Goal: Check status

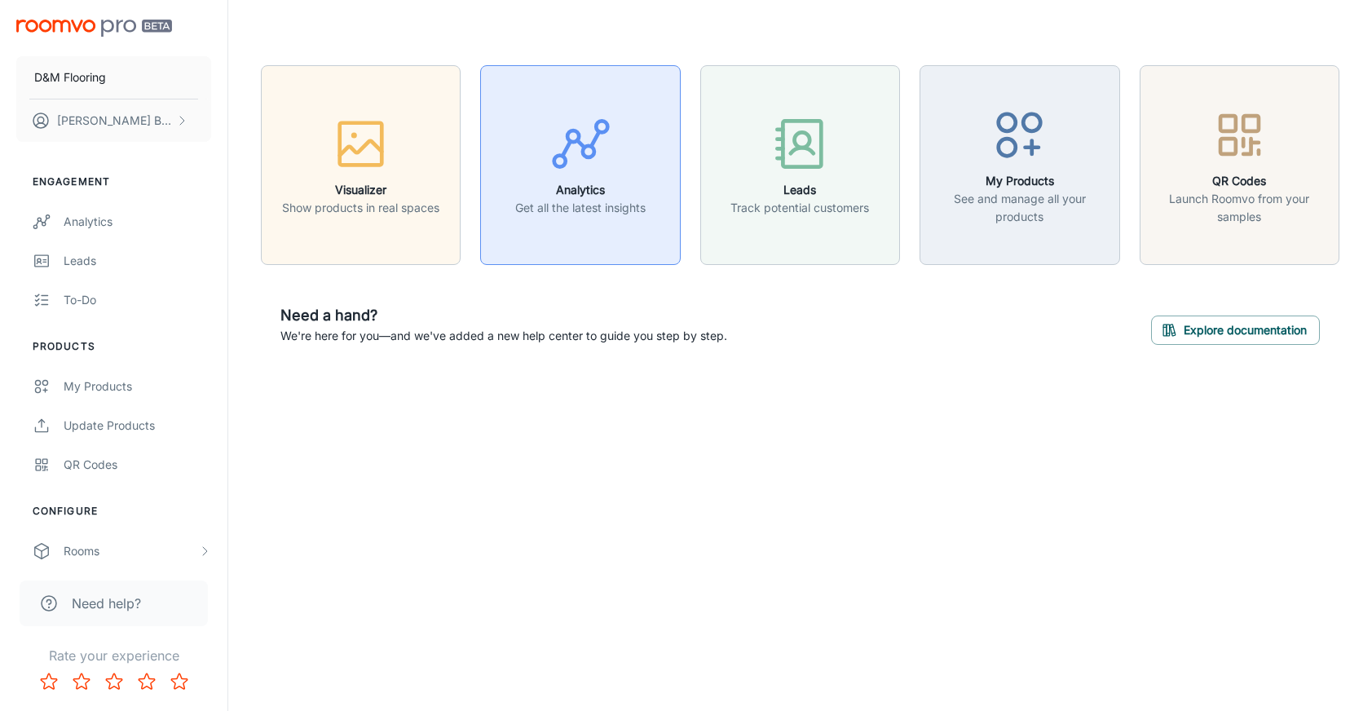
click at [639, 181] on h6 "Analytics" at bounding box center [580, 190] width 130 height 18
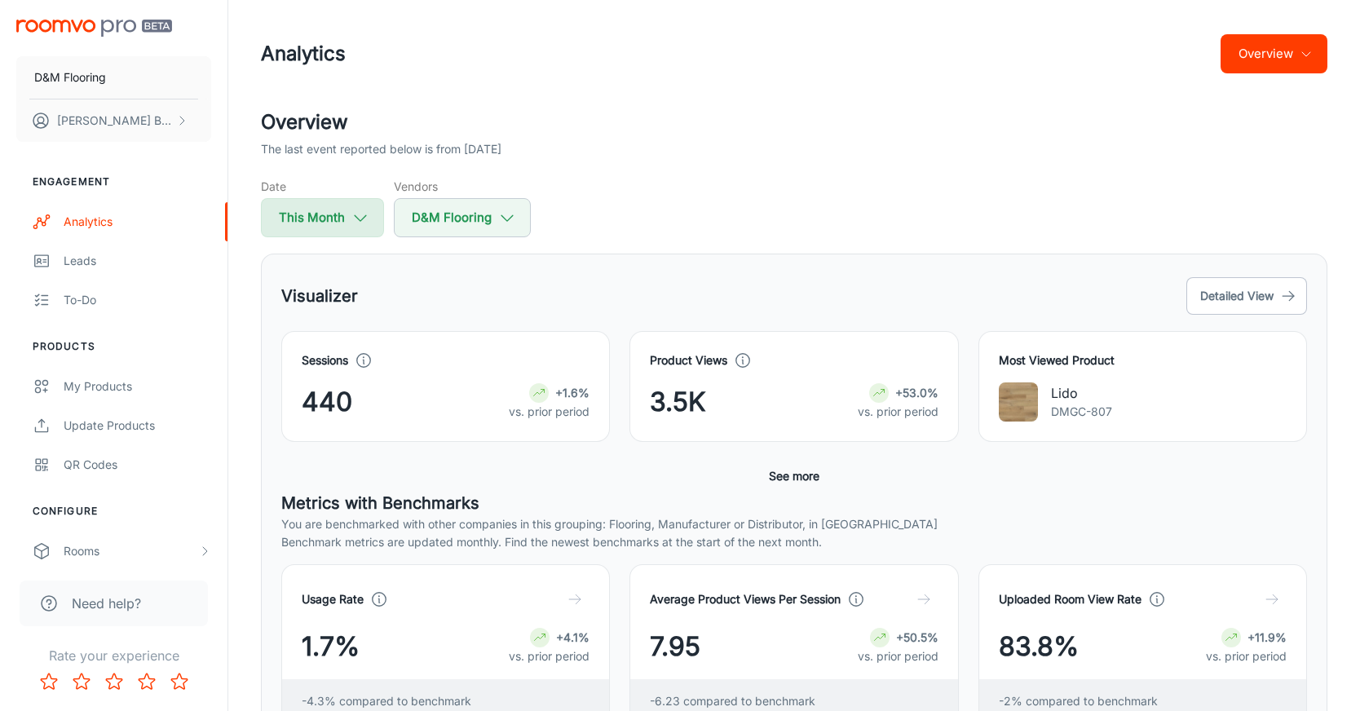
click at [326, 219] on button "This Month" at bounding box center [322, 217] width 123 height 39
select select "7"
select select "2025"
select select "7"
select select "2025"
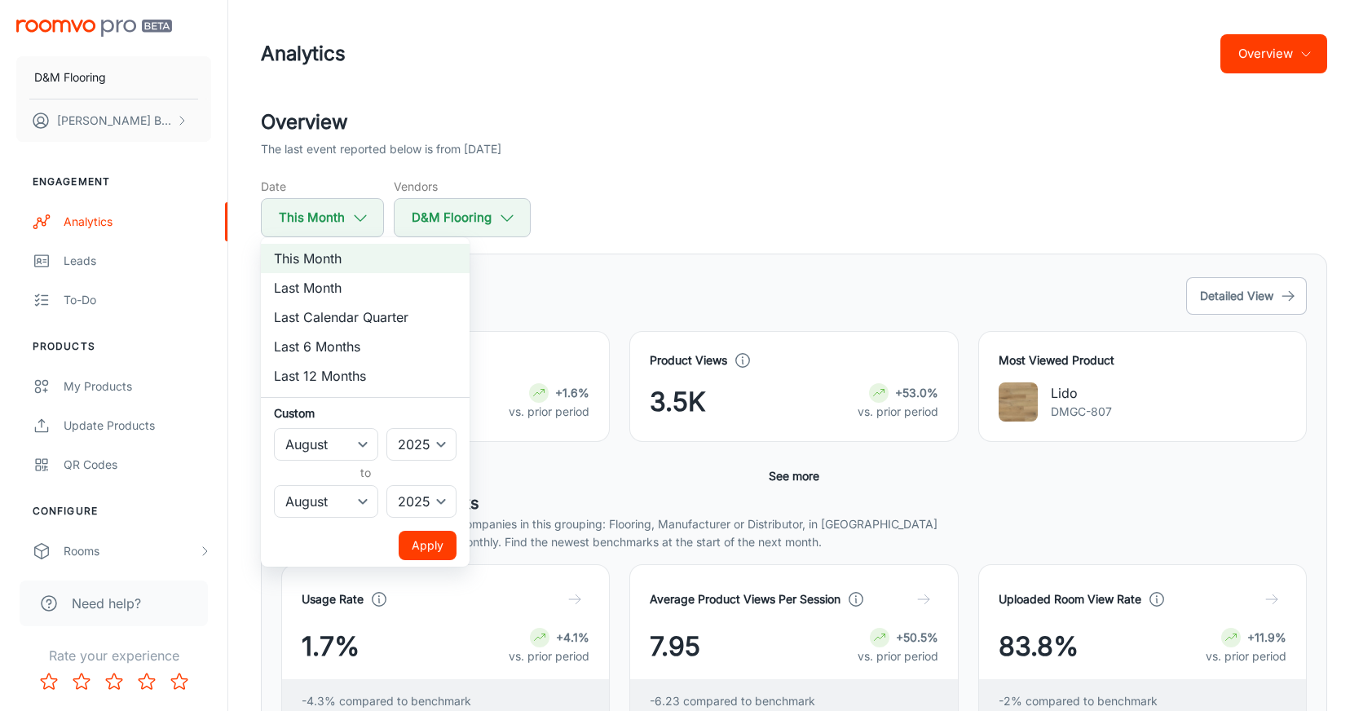
click at [324, 286] on li "Last Month" at bounding box center [365, 287] width 209 height 29
select select "6"
click at [580, 206] on div at bounding box center [686, 355] width 1372 height 711
select select "7"
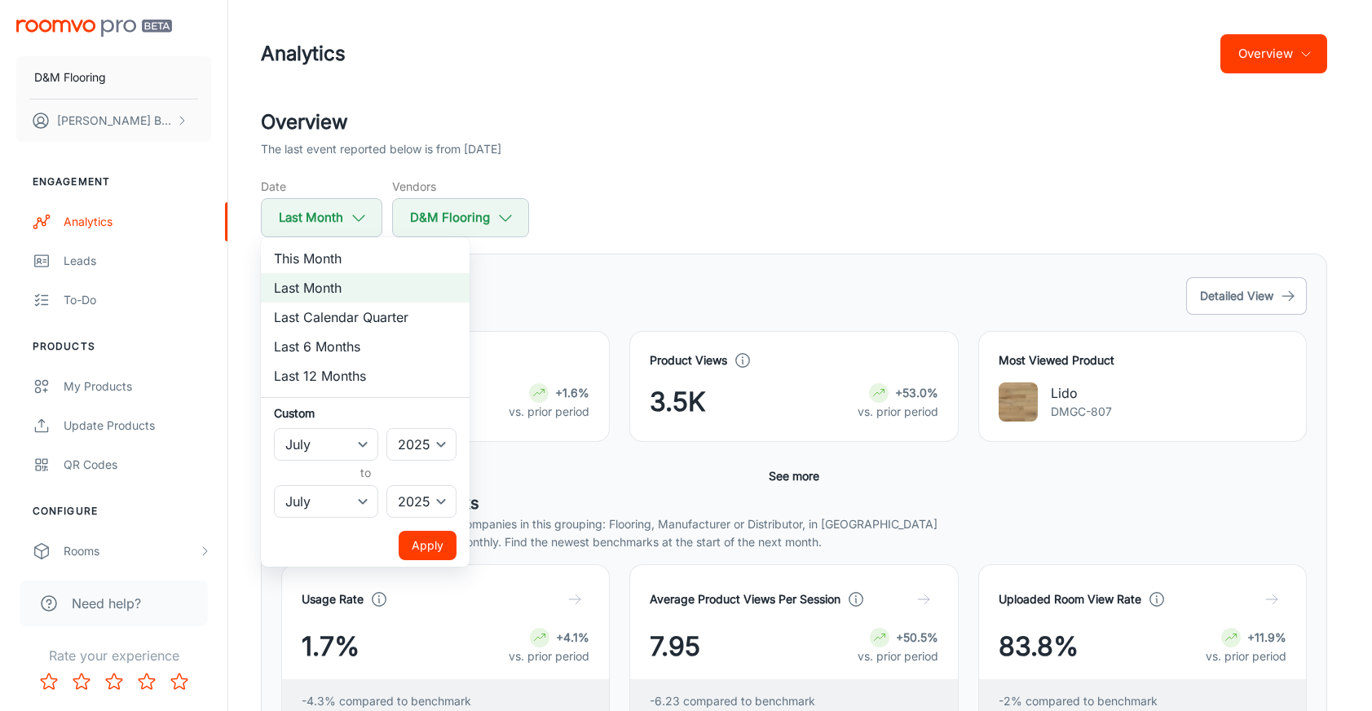
select select "7"
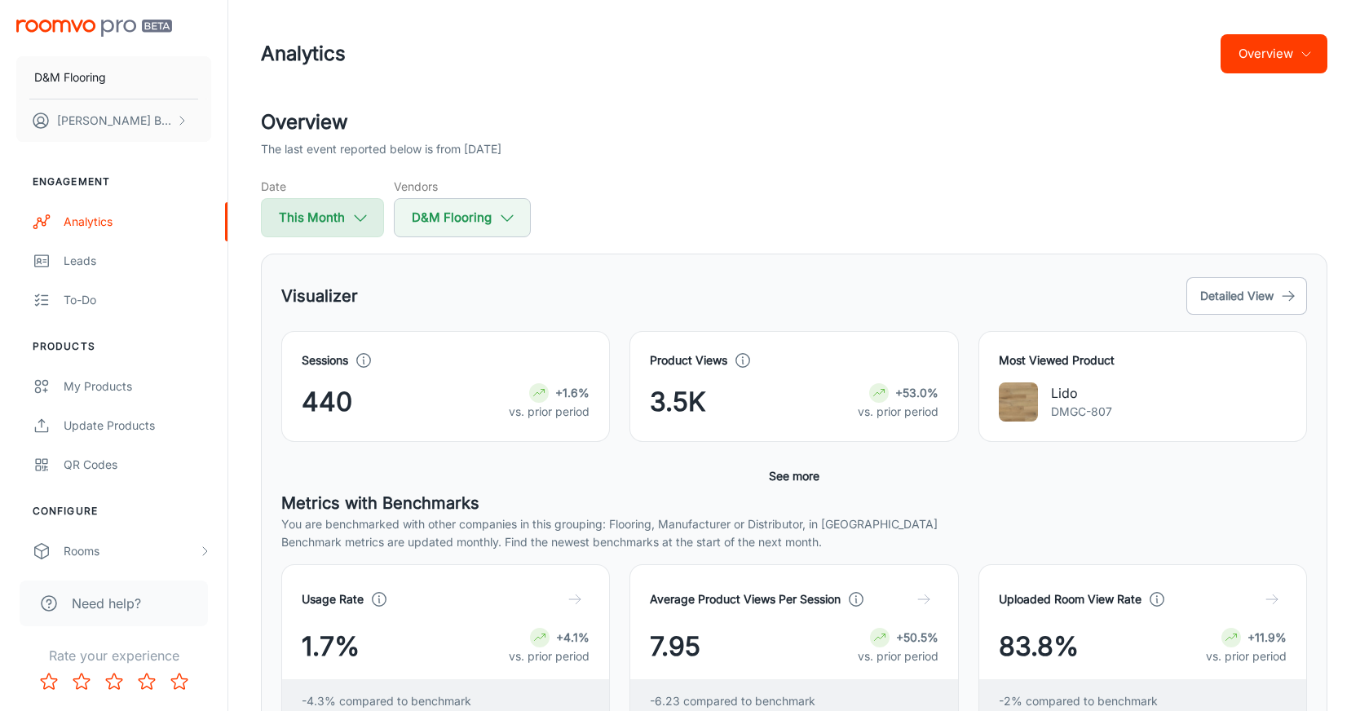
click at [359, 218] on icon "button" at bounding box center [360, 218] width 18 height 18
select select "7"
select select "2025"
select select "7"
select select "2025"
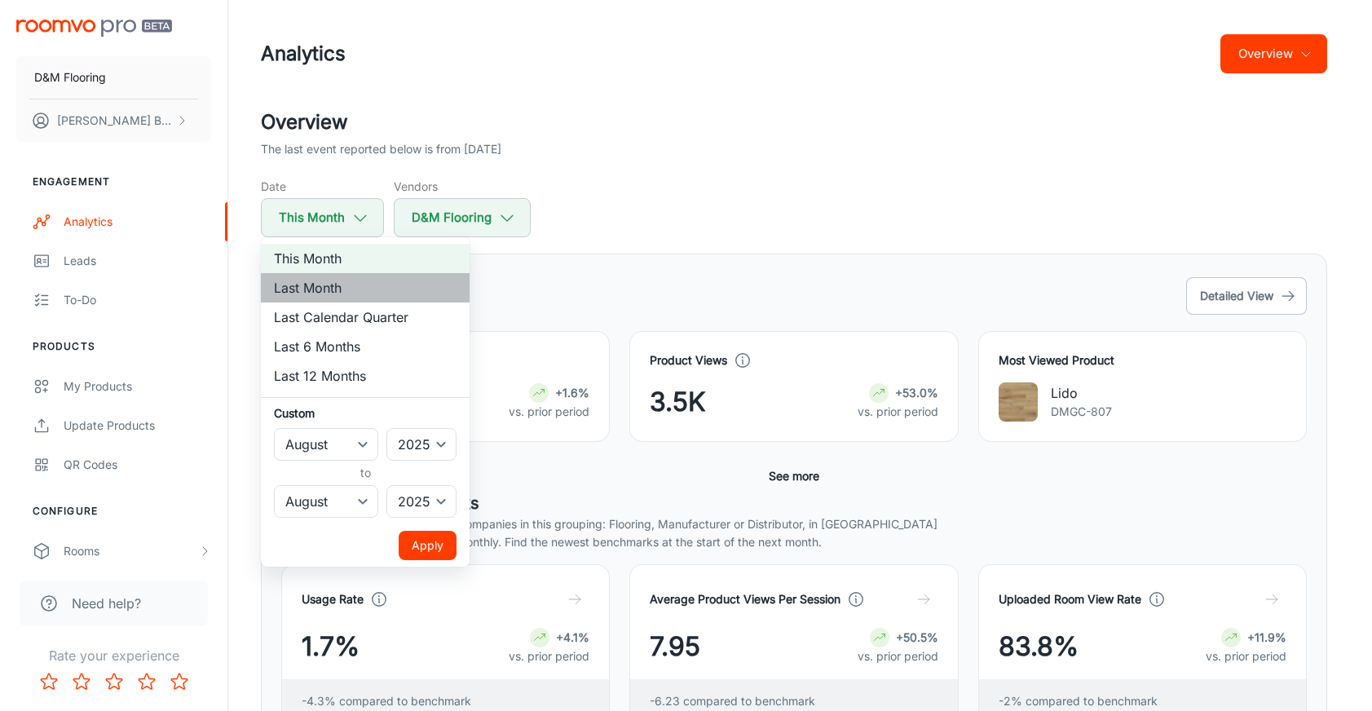
click at [334, 291] on li "Last Month" at bounding box center [365, 287] width 209 height 29
select select "6"
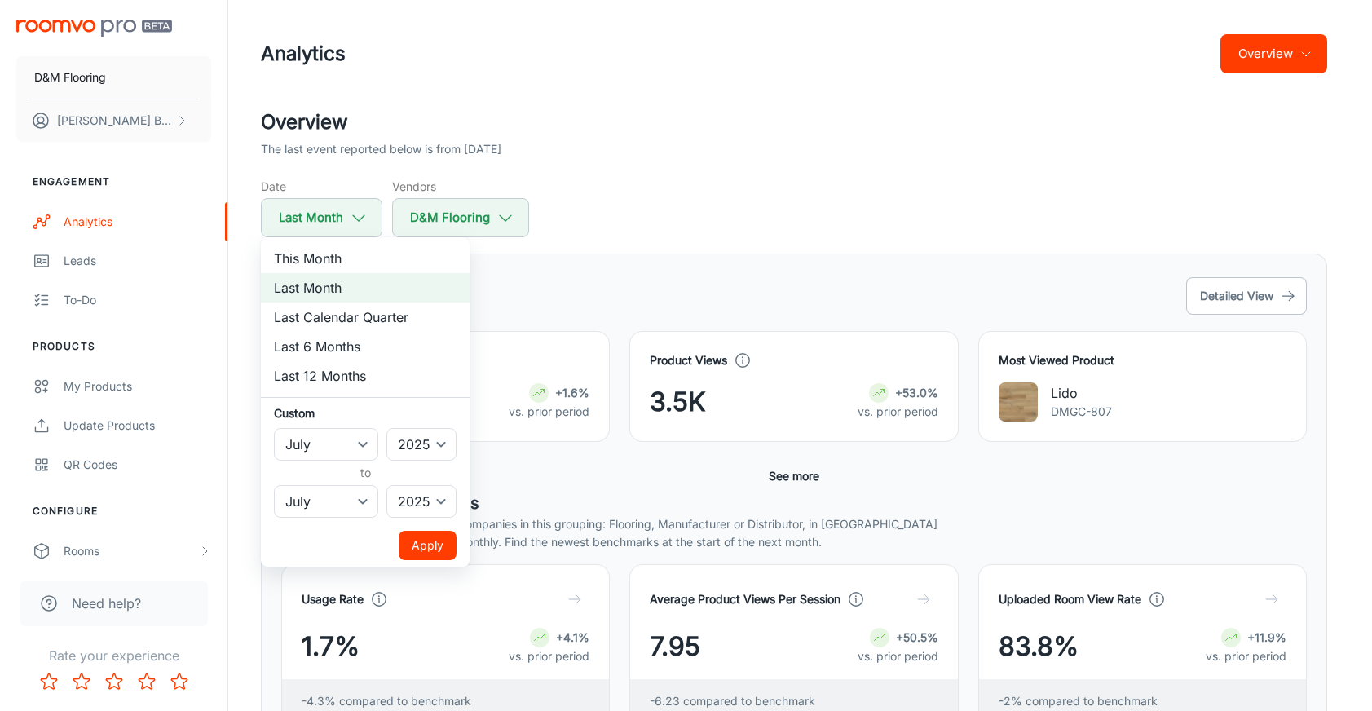
click at [425, 540] on button "Apply" at bounding box center [428, 545] width 58 height 29
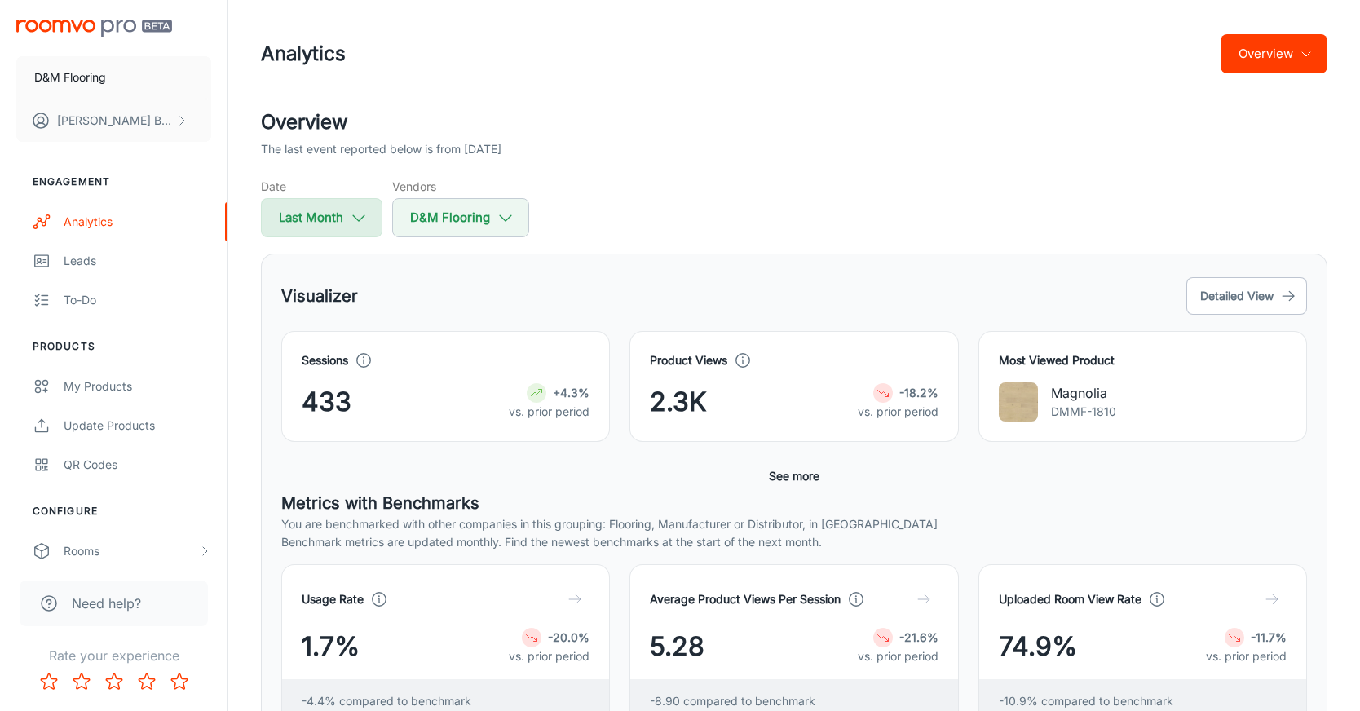
click at [323, 209] on button "Last Month" at bounding box center [321, 217] width 121 height 39
select select "6"
select select "2025"
select select "6"
select select "2025"
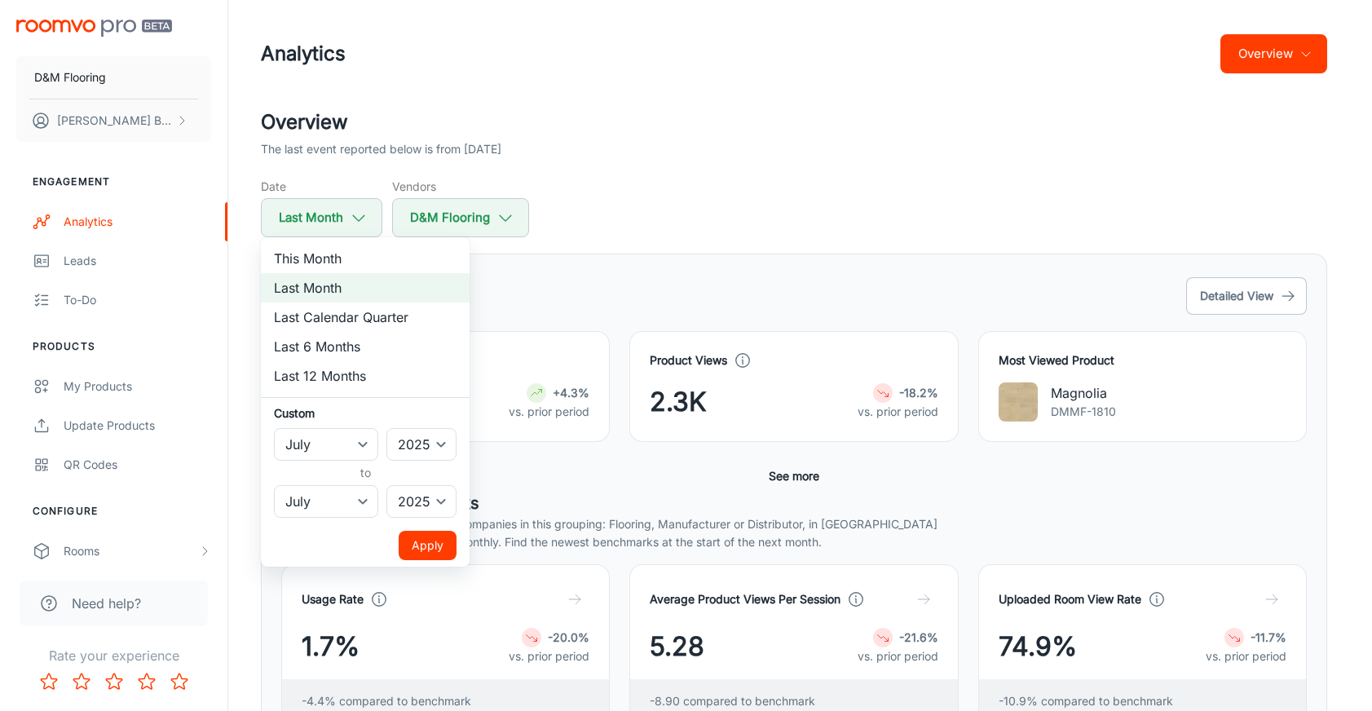
click at [638, 238] on div at bounding box center [686, 355] width 1372 height 711
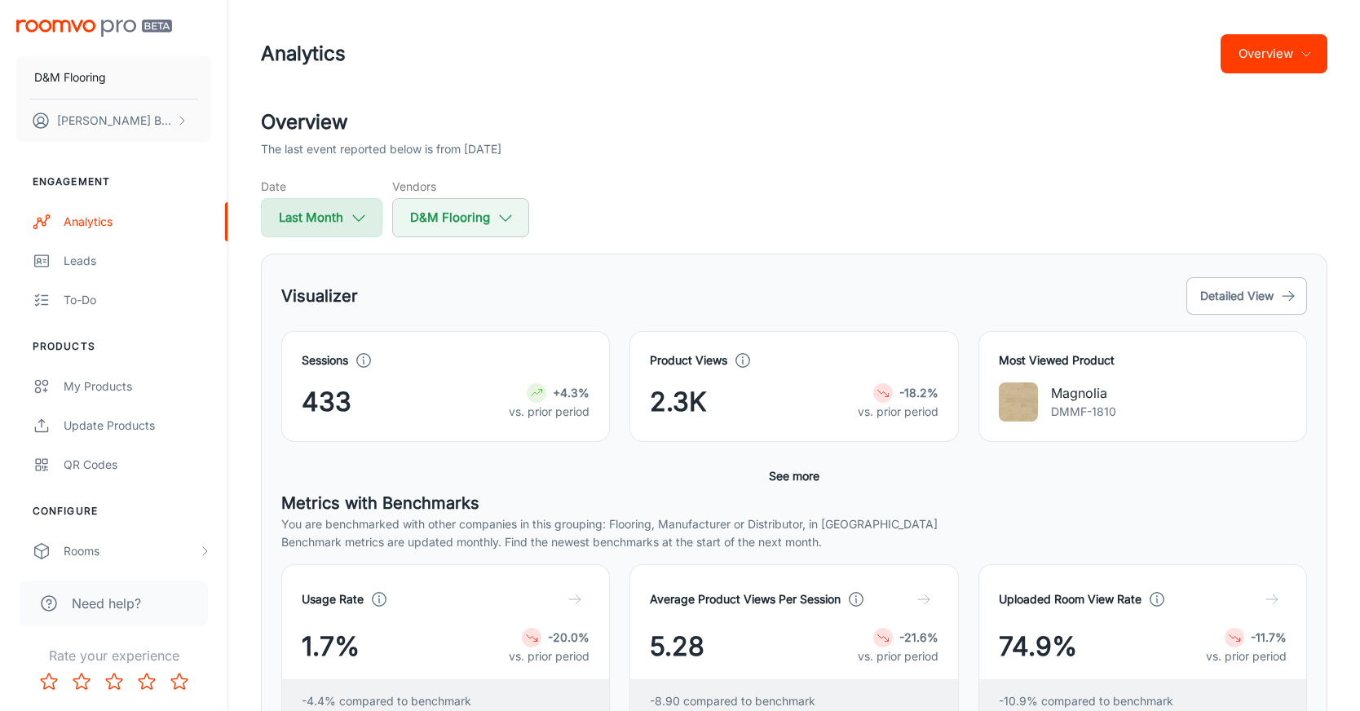
click at [352, 227] on button "Last Month" at bounding box center [321, 217] width 121 height 39
select select "6"
select select "2025"
select select "6"
select select "2025"
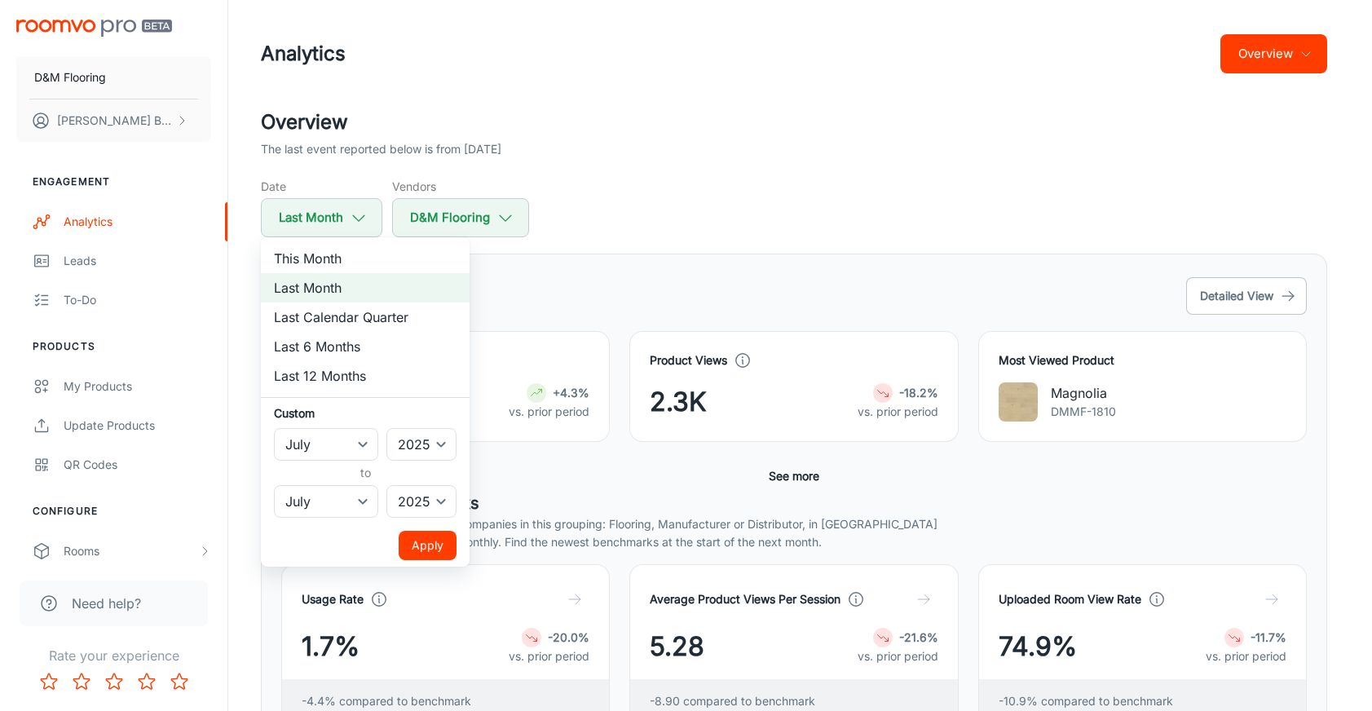
click at [336, 257] on li "This Month" at bounding box center [365, 258] width 209 height 29
select select "7"
click at [430, 549] on button "Apply" at bounding box center [428, 545] width 58 height 29
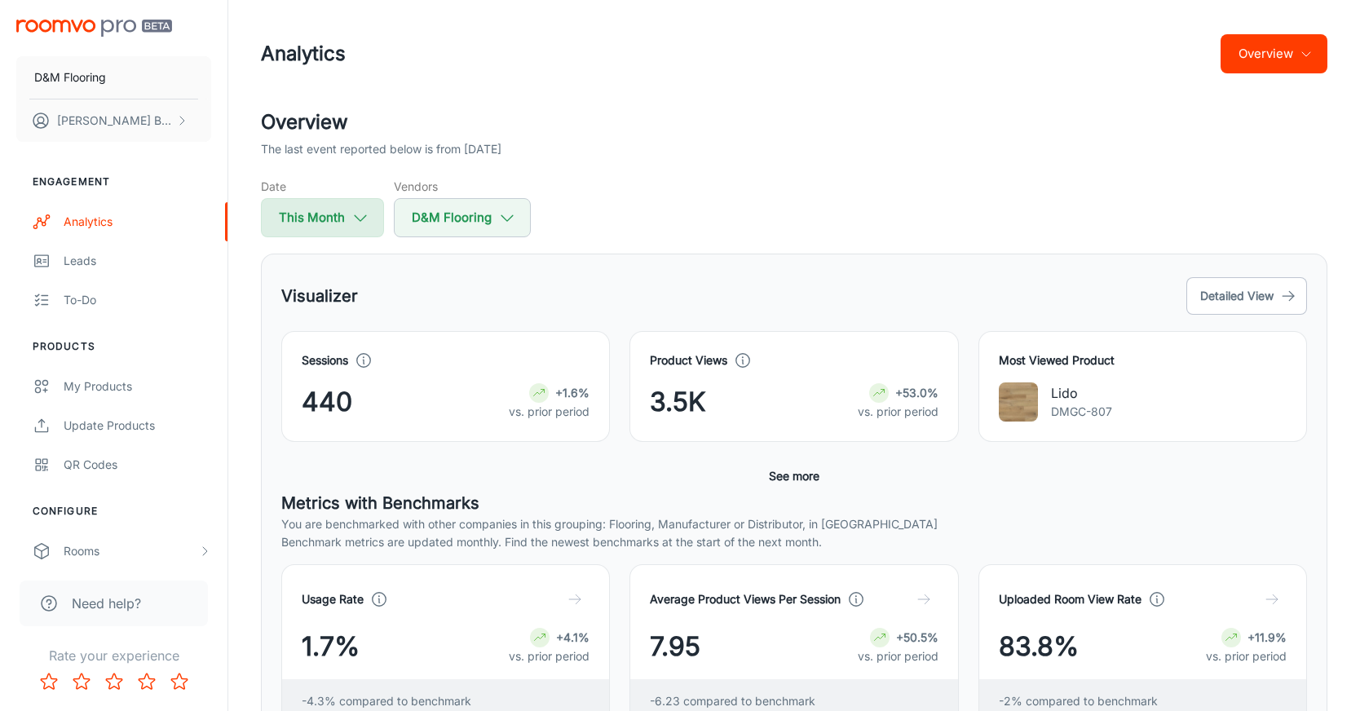
click at [341, 224] on button "This Month" at bounding box center [322, 217] width 123 height 39
select select "7"
select select "2025"
select select "7"
select select "2025"
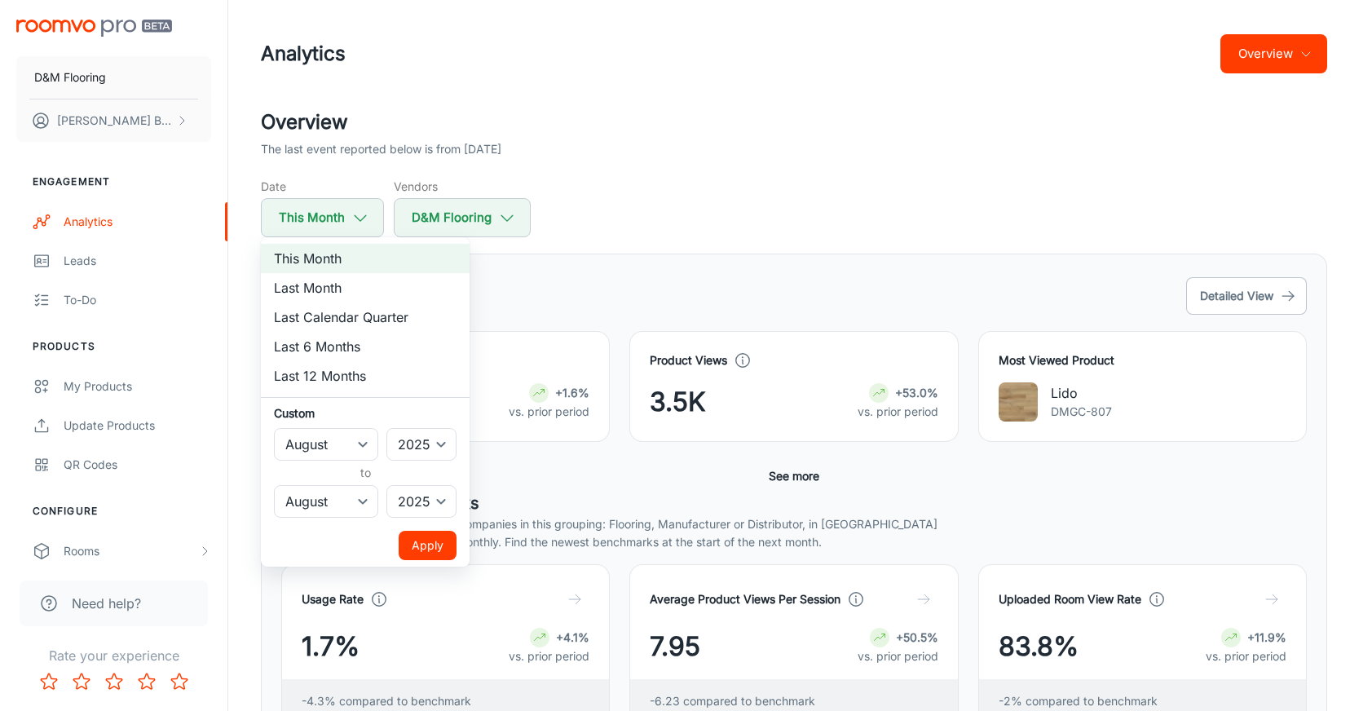
click at [319, 280] on li "Last Month" at bounding box center [365, 287] width 209 height 29
select select "6"
click at [440, 543] on button "Apply" at bounding box center [428, 545] width 58 height 29
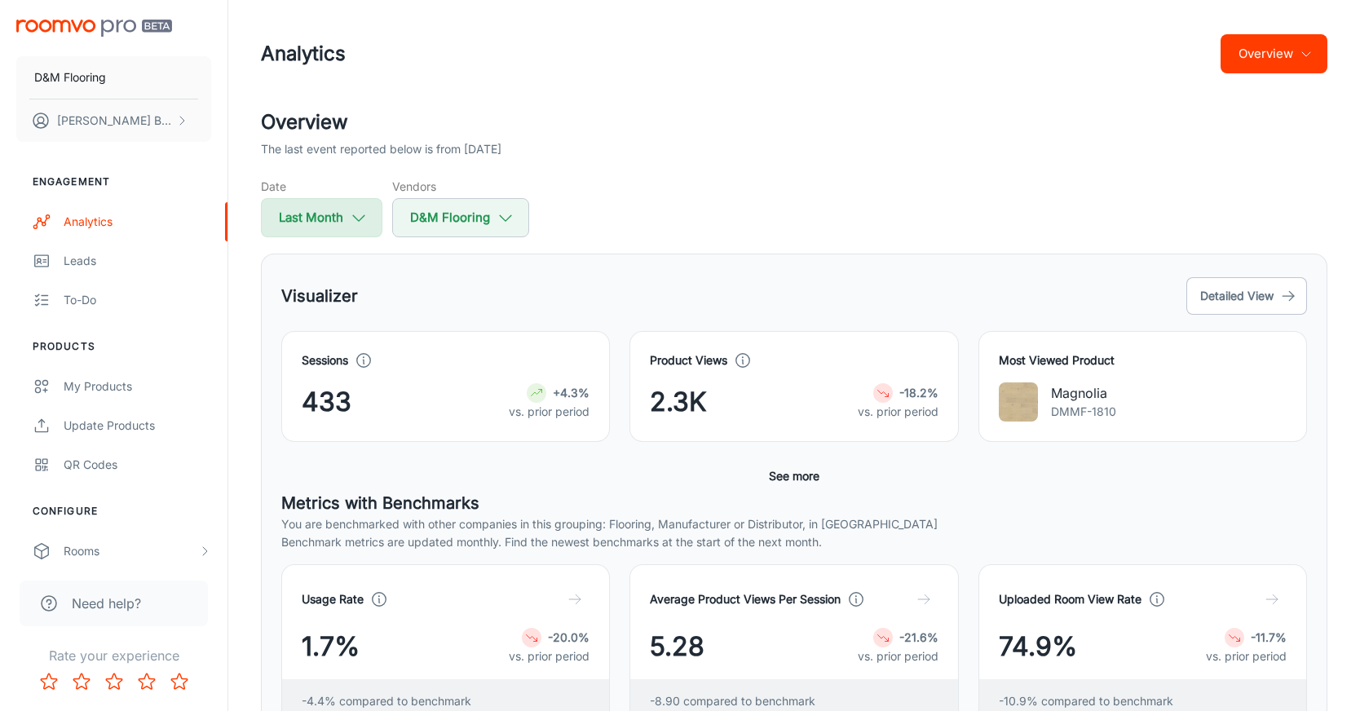
click at [338, 215] on button "Last Month" at bounding box center [321, 217] width 121 height 39
select select "6"
select select "2025"
select select "6"
select select "2025"
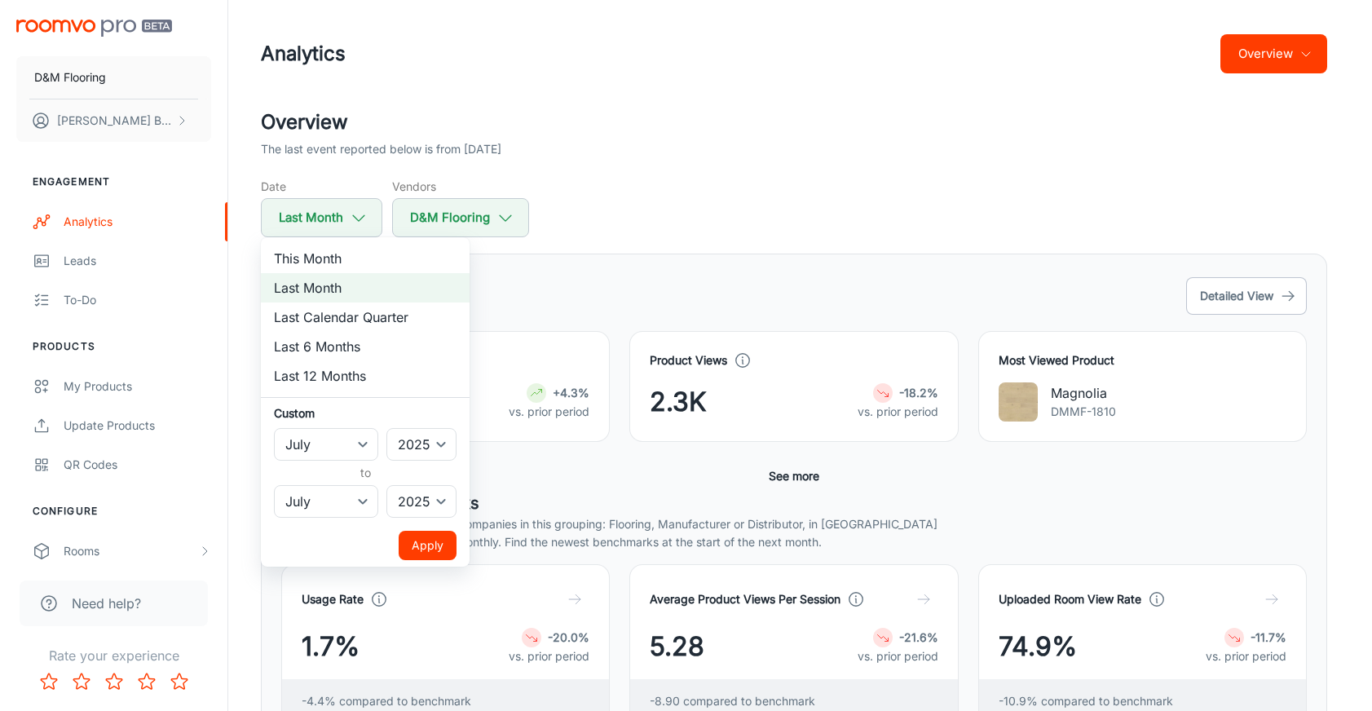
click at [660, 187] on div at bounding box center [686, 355] width 1372 height 711
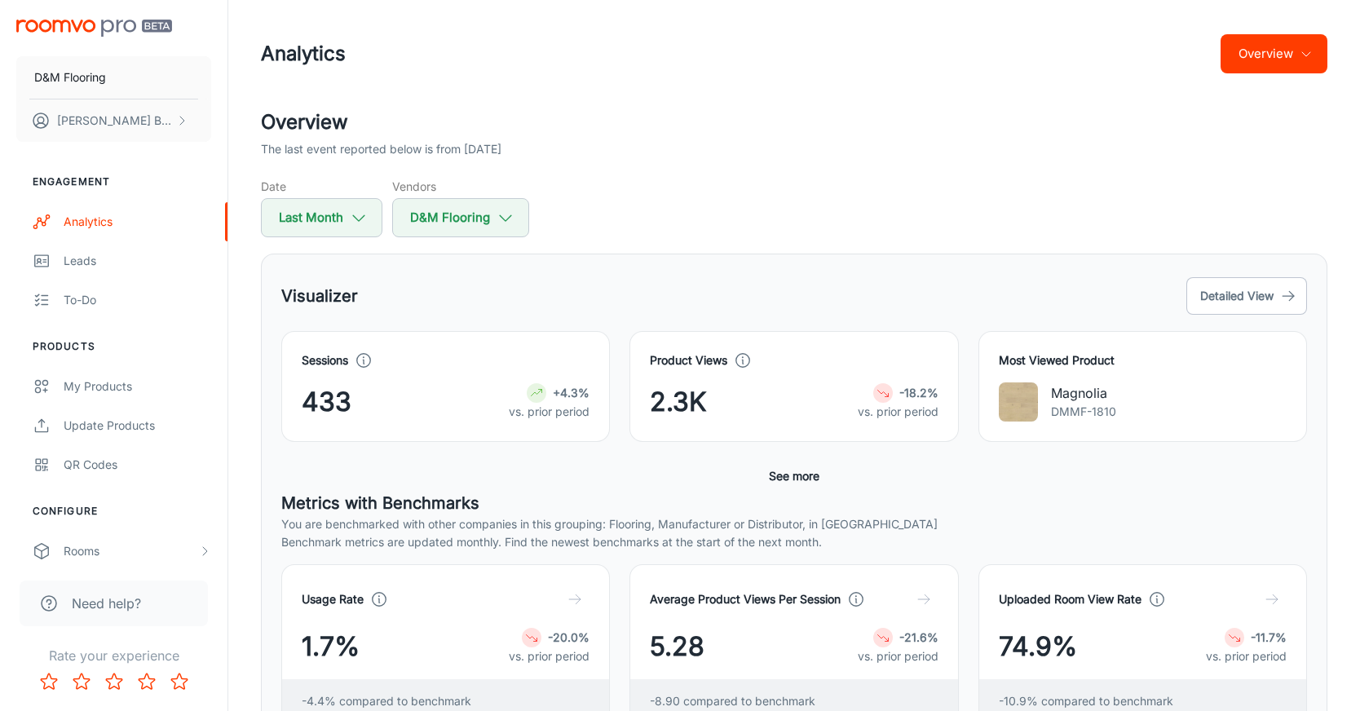
drag, startPoint x: 660, startPoint y: 189, endPoint x: 667, endPoint y: 179, distance: 12.4
click at [660, 189] on div at bounding box center [680, 355] width 1360 height 711
